Goal: Task Accomplishment & Management: Manage account settings

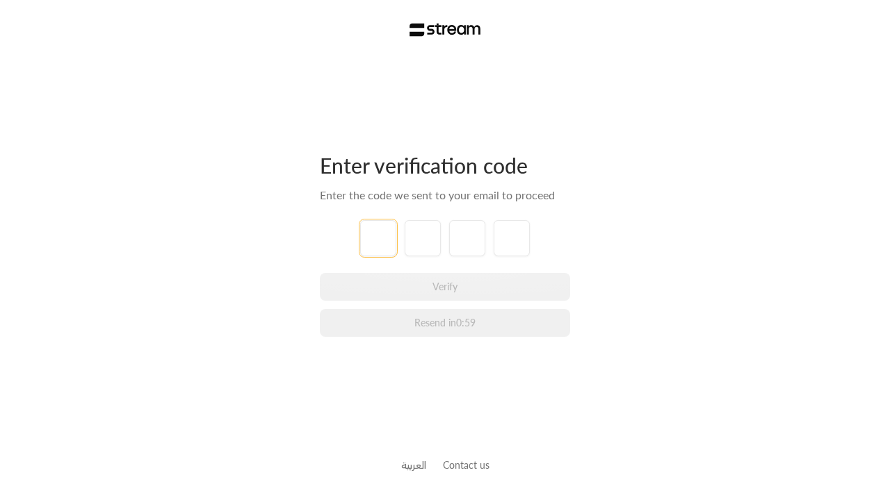
type input "1"
type input "2"
type input "3"
type input "4"
